Goal: Task Accomplishment & Management: Complete application form

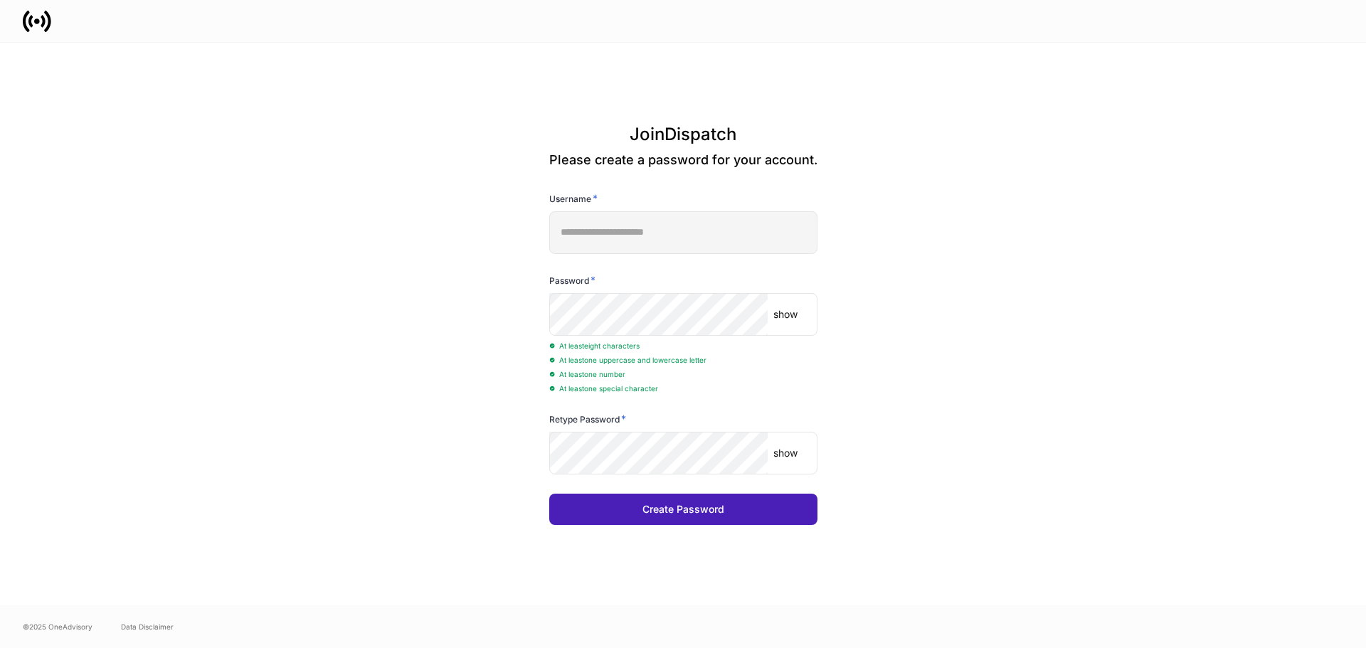
click at [735, 511] on button "Create Password" at bounding box center [683, 509] width 268 height 31
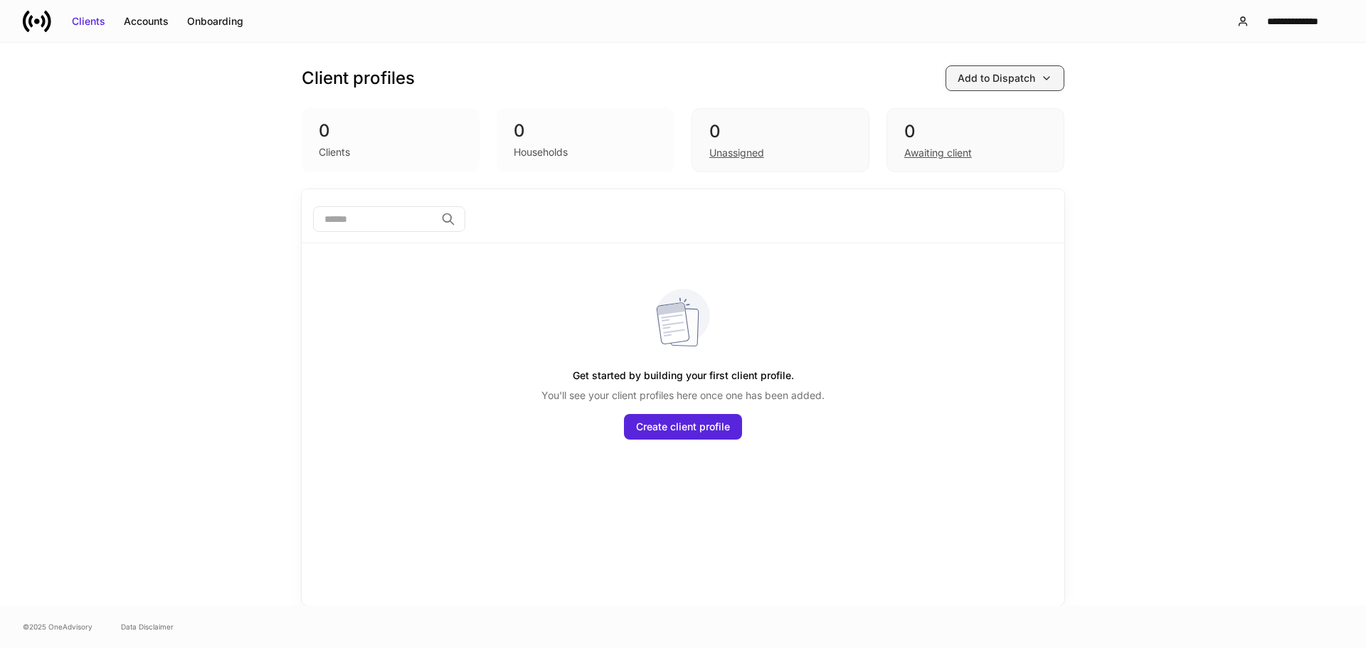
click at [1028, 79] on div "Add to Dispatch" at bounding box center [997, 78] width 78 height 14
click at [983, 159] on div "Import protocol" at bounding box center [961, 157] width 72 height 14
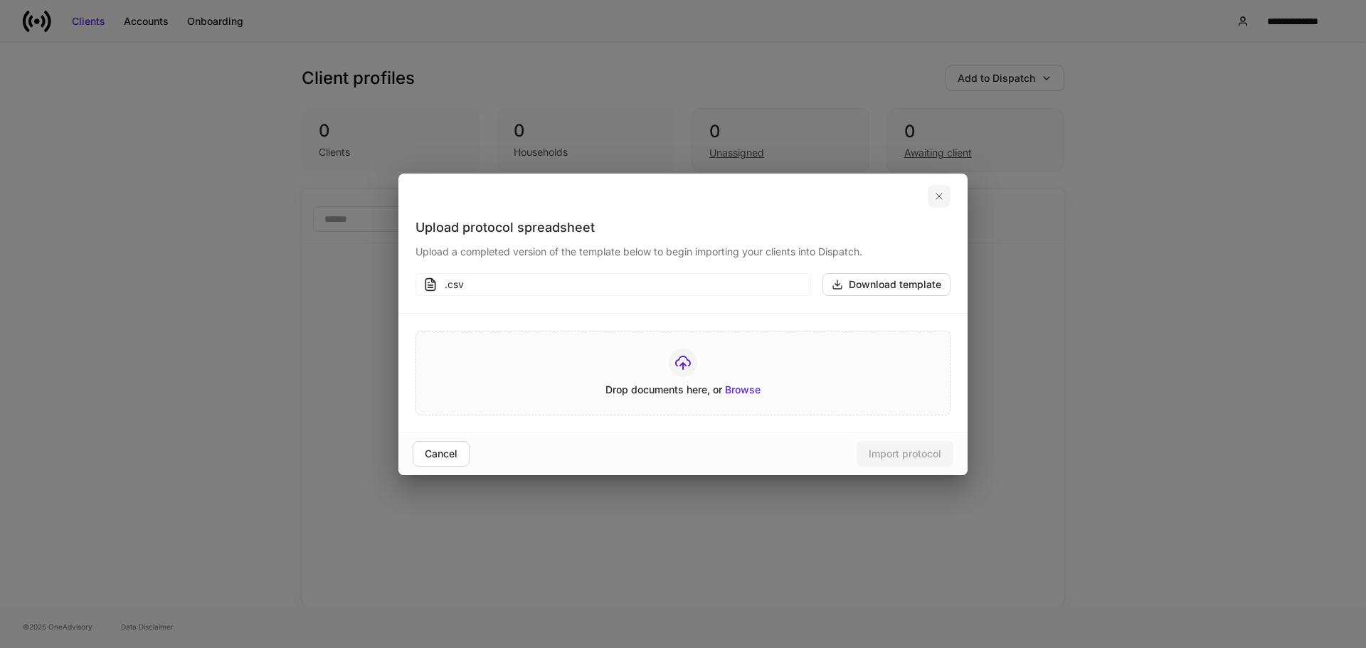
click at [937, 199] on icon "button" at bounding box center [939, 197] width 6 height 6
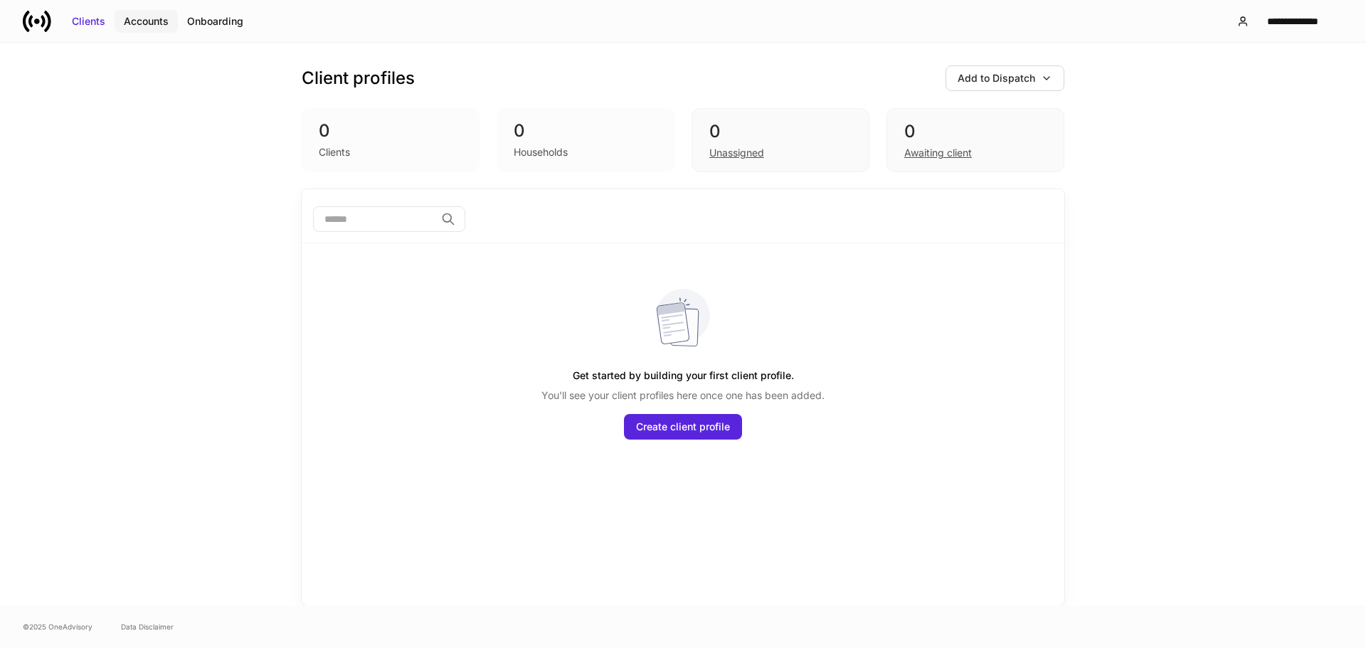
click at [128, 21] on div "Accounts" at bounding box center [146, 21] width 45 height 14
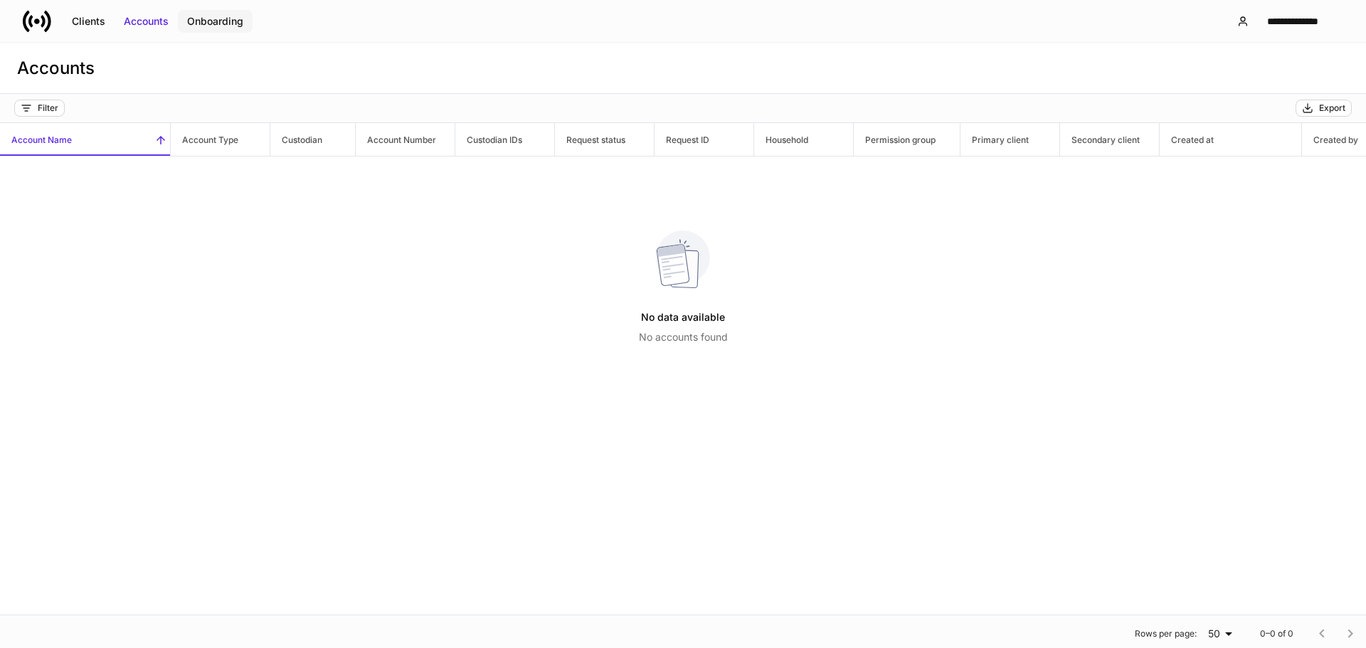
click at [206, 19] on div "Onboarding" at bounding box center [215, 21] width 56 height 14
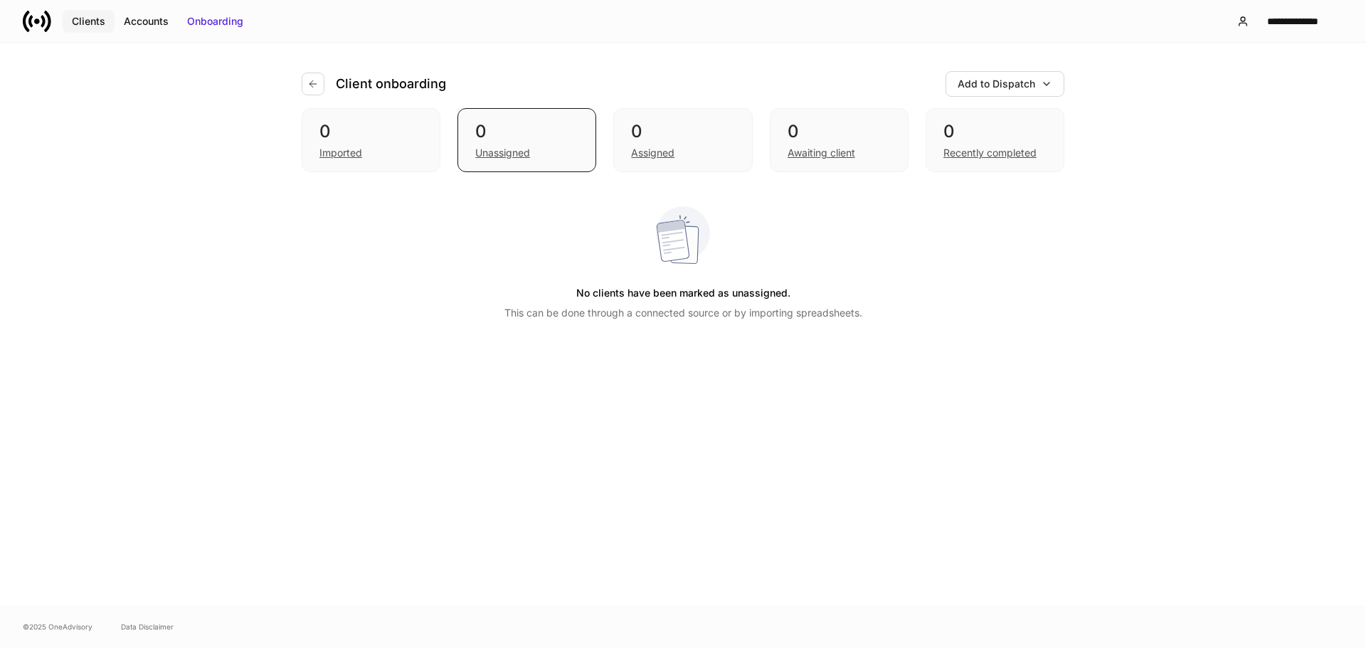
click at [70, 16] on button "Clients" at bounding box center [89, 21] width 52 height 23
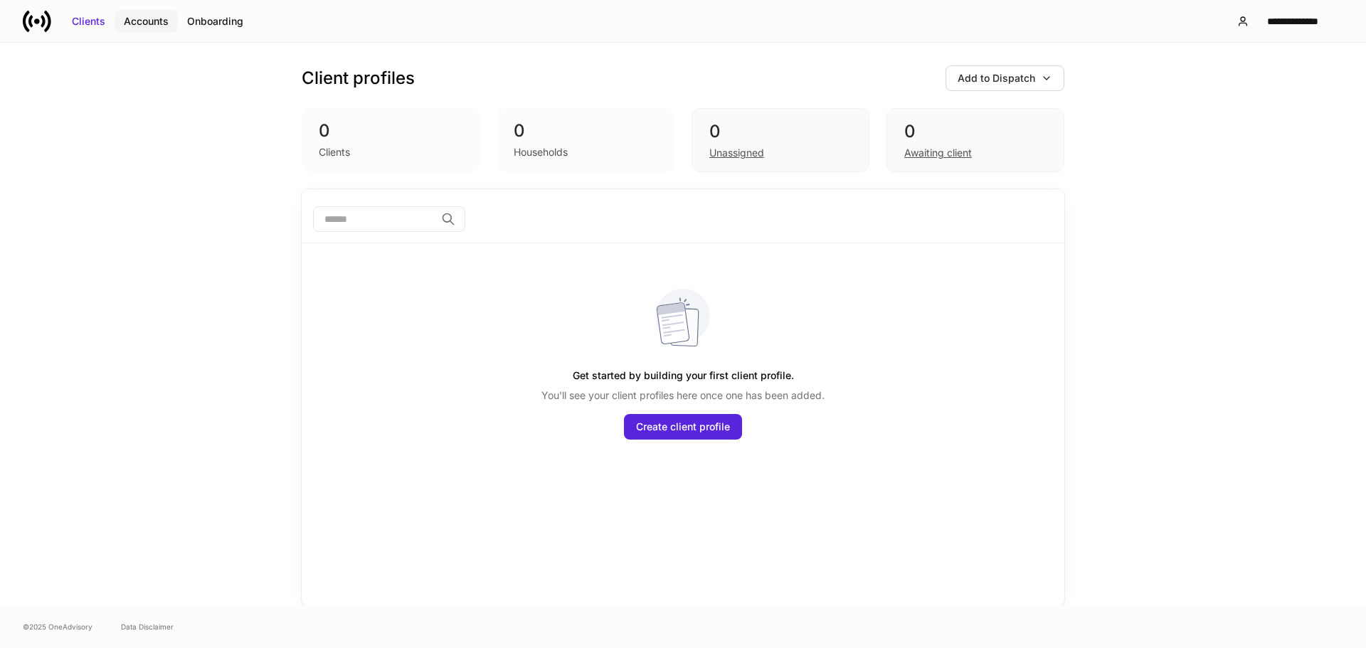
click at [156, 29] on button "Accounts" at bounding box center [146, 21] width 63 height 23
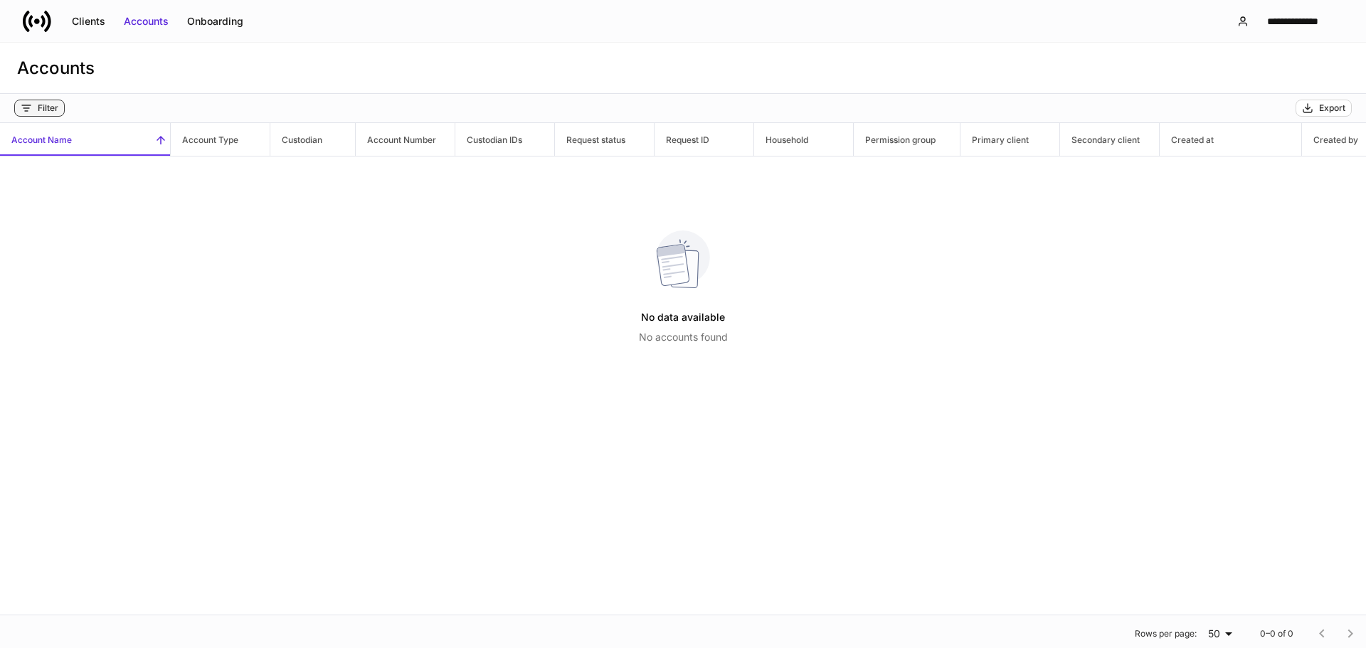
click at [48, 110] on div "Filter" at bounding box center [48, 107] width 21 height 11
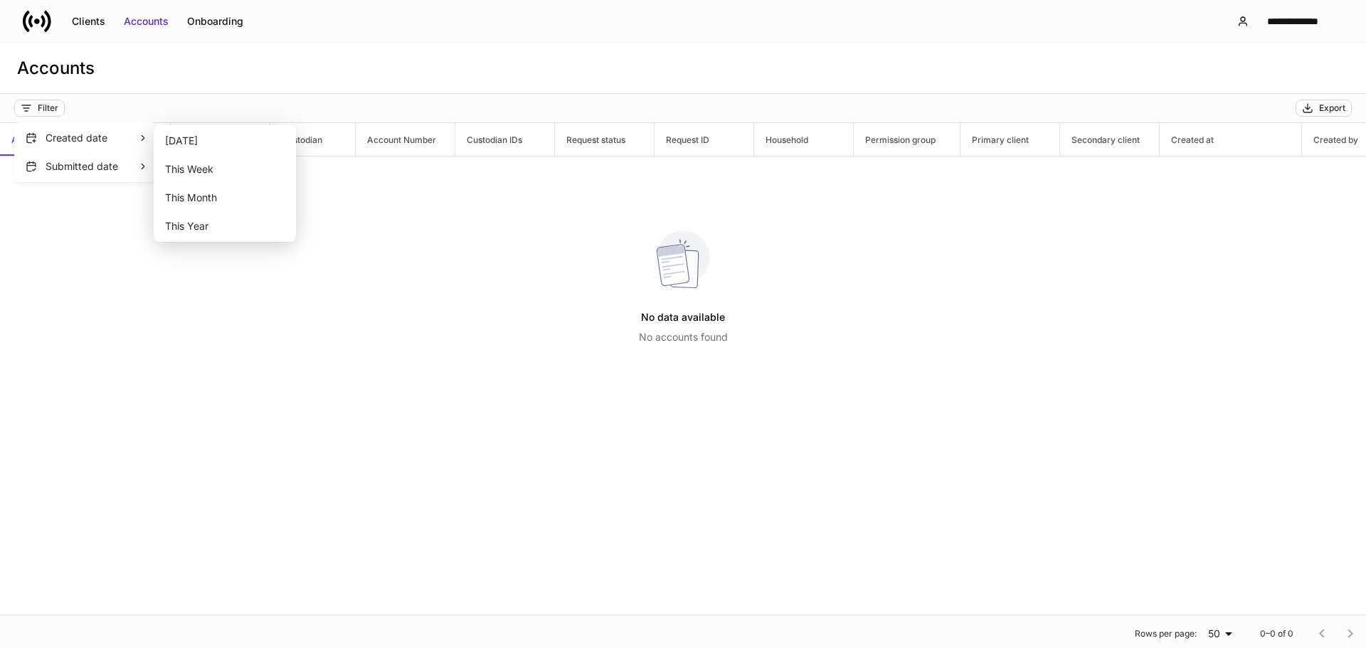
click at [519, 331] on div at bounding box center [683, 324] width 1366 height 648
click at [73, 22] on div "Clients" at bounding box center [88, 21] width 33 height 14
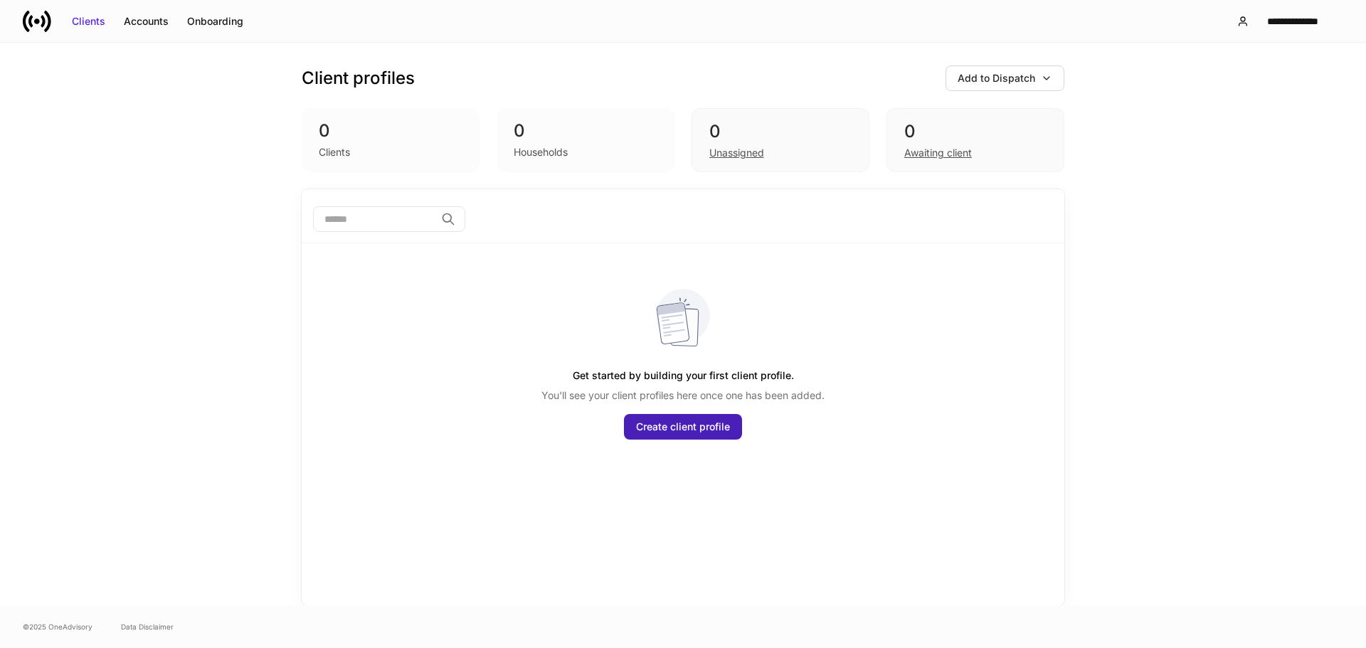
click at [728, 432] on div "Create client profile" at bounding box center [683, 427] width 94 height 14
